Goal: Check status

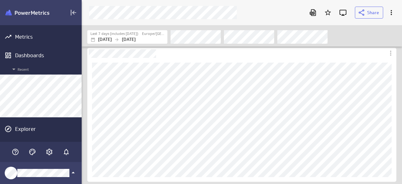
scroll to position [194, 330]
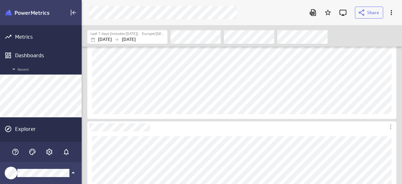
scroll to position [94, 0]
